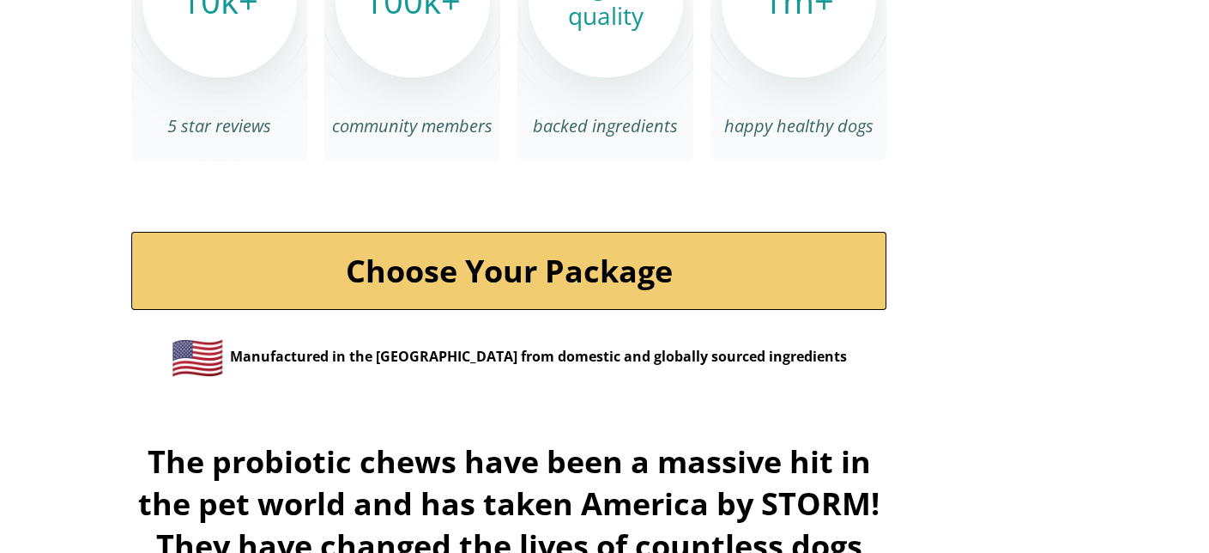
scroll to position [6014, 0]
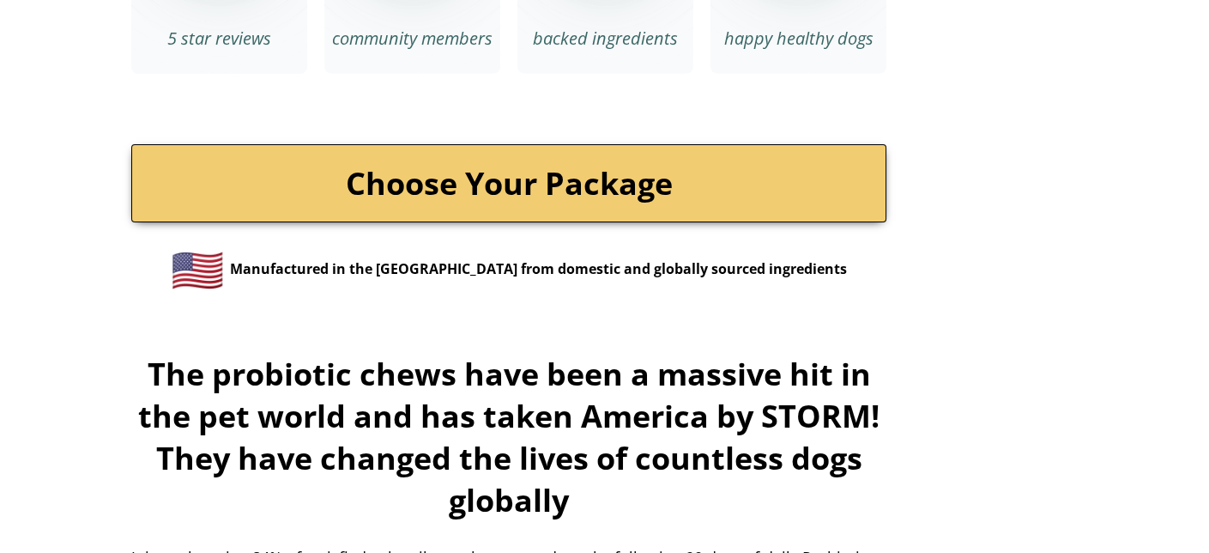
click at [657, 148] on link "Choose Your Package" at bounding box center [508, 183] width 755 height 78
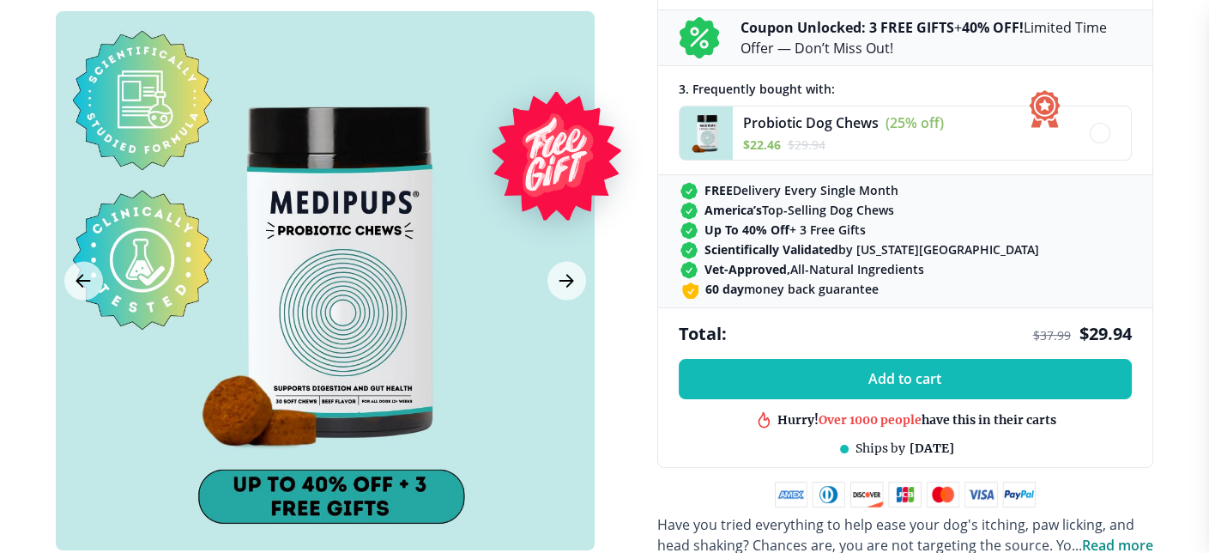
scroll to position [709, 0]
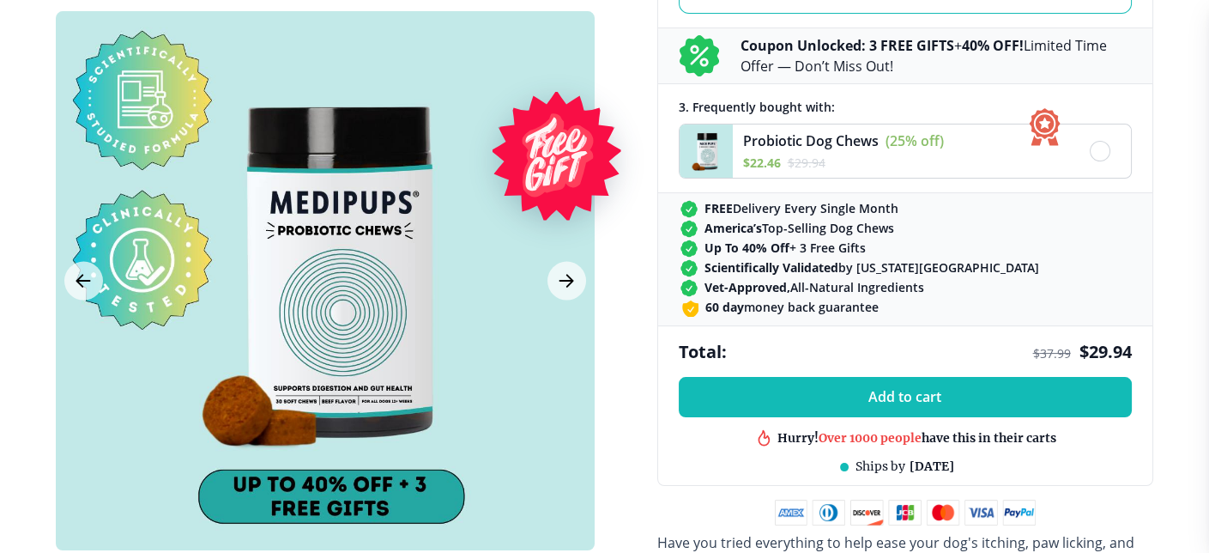
click at [953, 142] on div "Probiotic Dog Chews (25% off) $ 22.46 $ 29.94" at bounding box center [905, 151] width 453 height 55
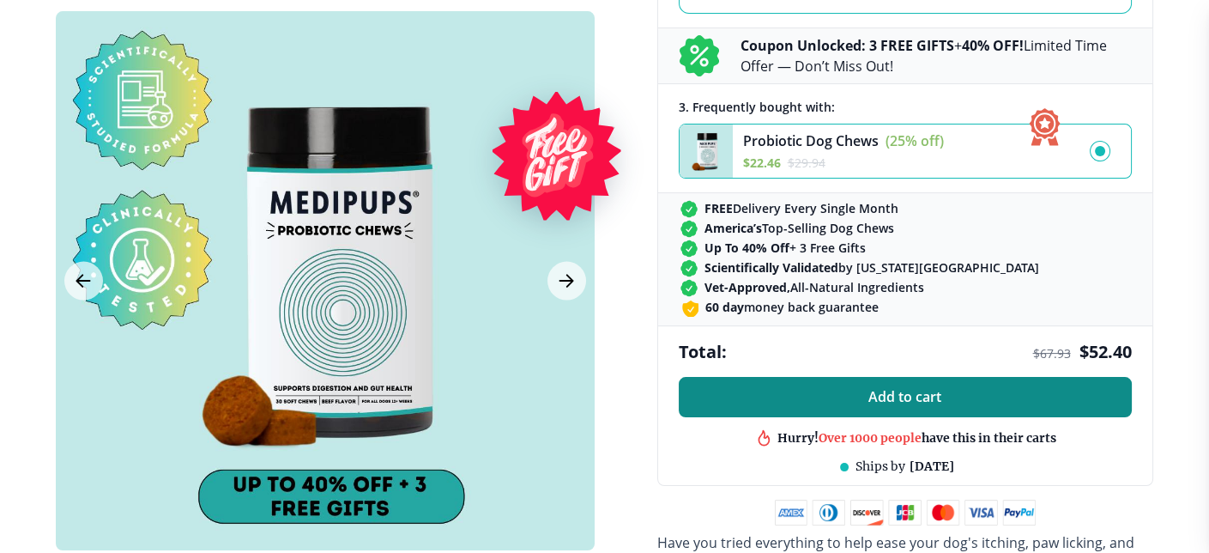
click at [877, 389] on span "Add to cart" at bounding box center [904, 397] width 73 height 16
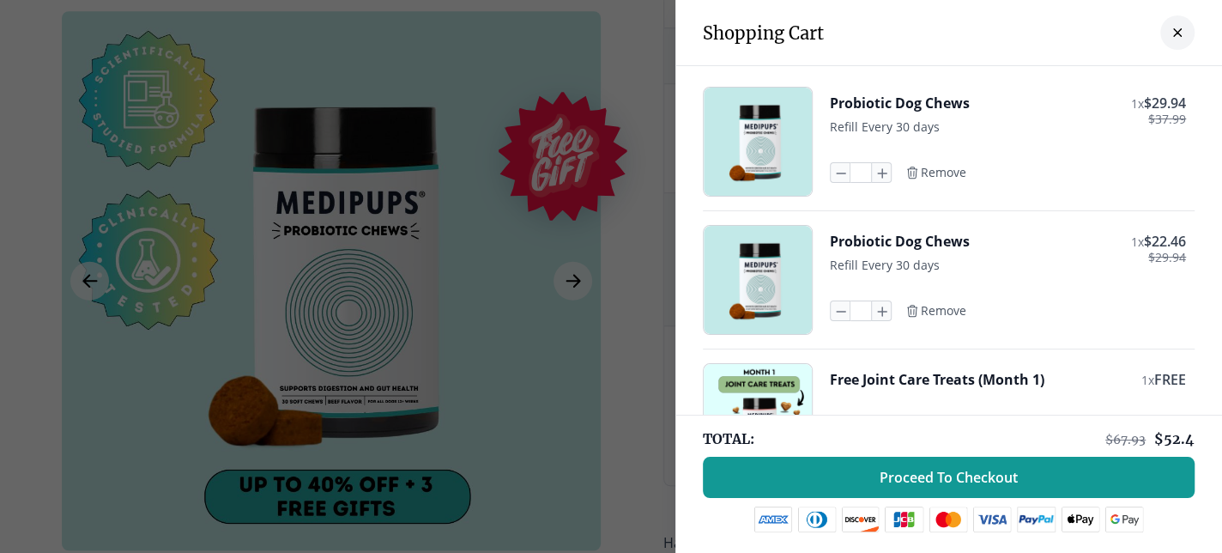
click at [990, 207] on div "Probiotic Dog Chews 1 x $ 29.94 $ 37.99 Refill Every 30 days * Remove Probiotic…" at bounding box center [948, 414] width 547 height 697
click at [1174, 31] on icon "close-cart" at bounding box center [1177, 32] width 7 height 7
